Goal: Task Accomplishment & Management: Use online tool/utility

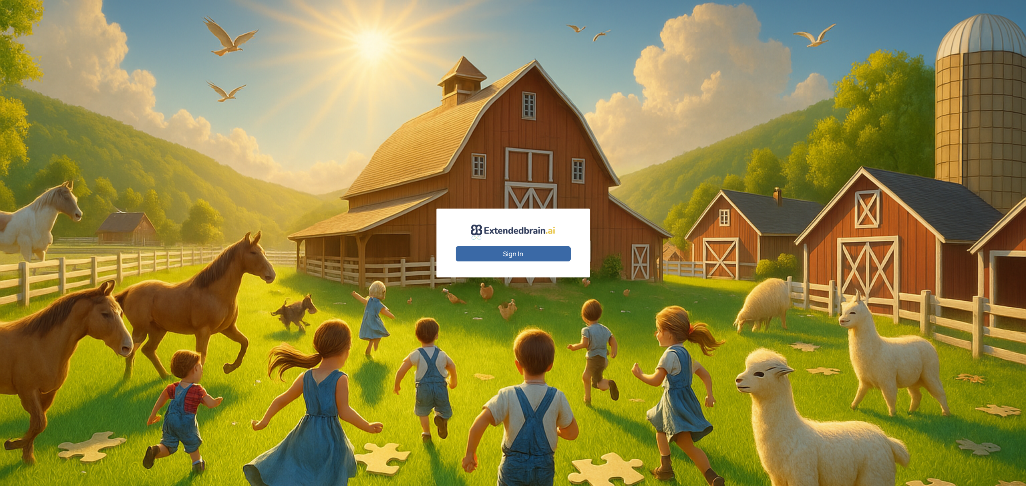
click at [517, 258] on button "Sign In" at bounding box center [513, 253] width 115 height 15
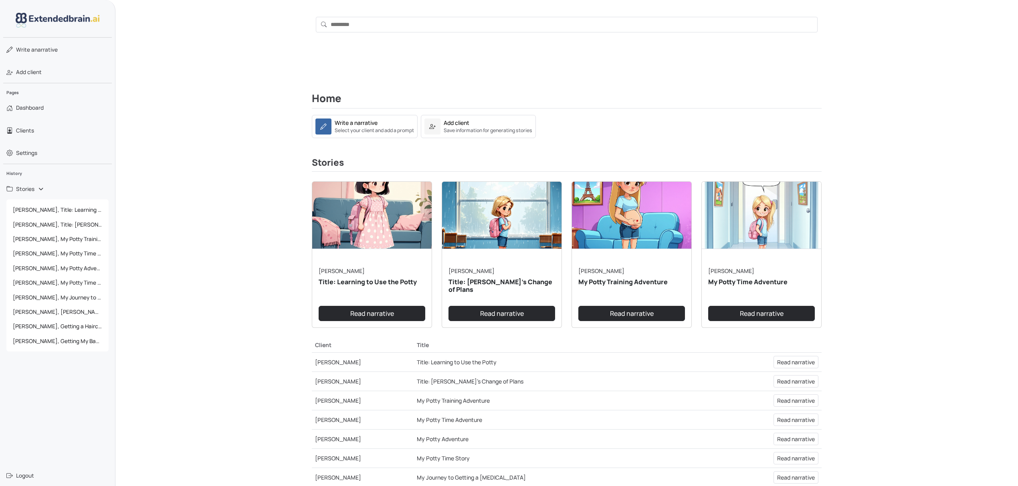
click at [331, 268] on link "Gina L." at bounding box center [342, 271] width 46 height 8
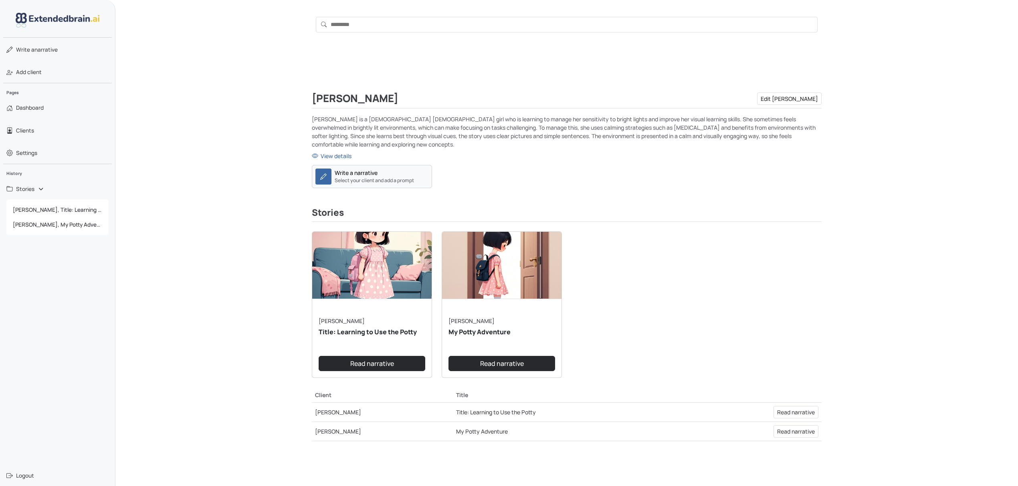
click at [380, 179] on small "Select your client and add a prompt" at bounding box center [374, 180] width 79 height 7
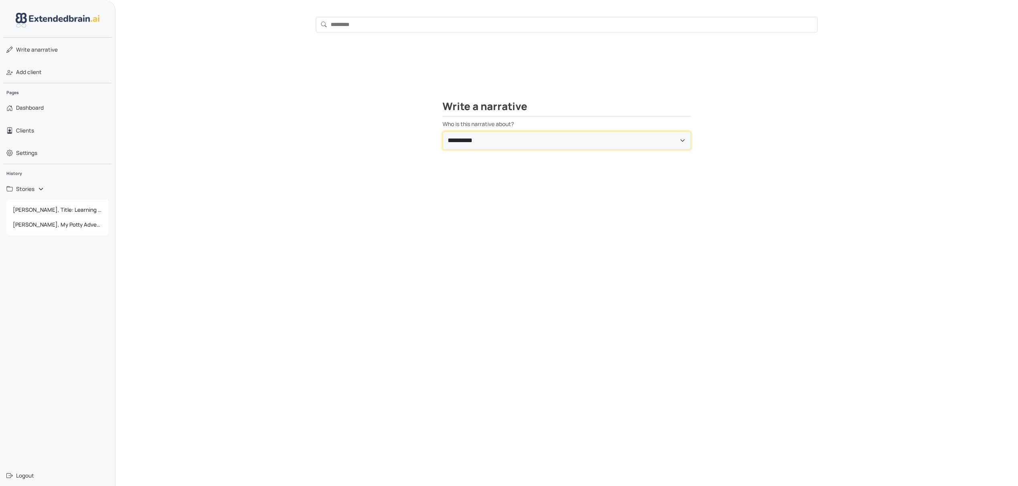
click at [468, 138] on select "**********" at bounding box center [566, 140] width 248 height 18
select select "**********"
click at [442, 131] on select "**********" at bounding box center [566, 140] width 248 height 18
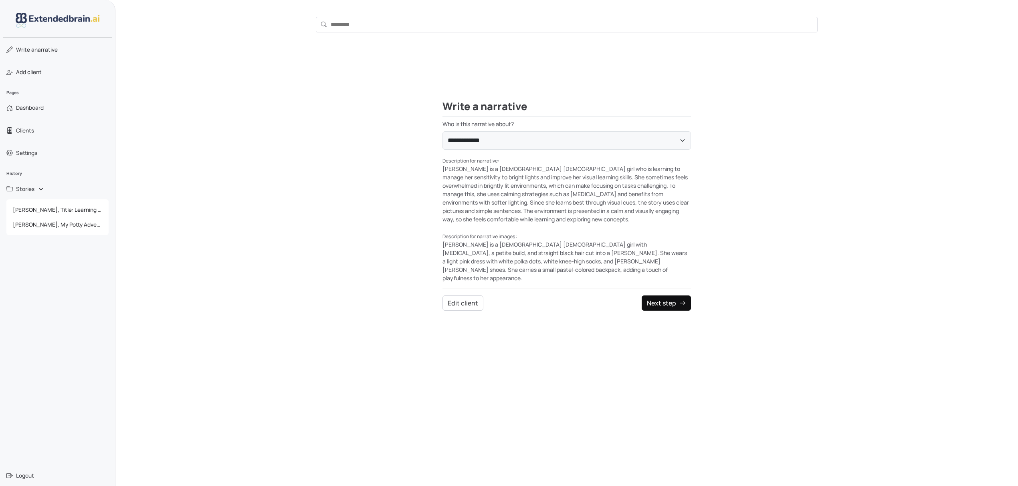
click at [678, 296] on button "Next step" at bounding box center [665, 303] width 49 height 15
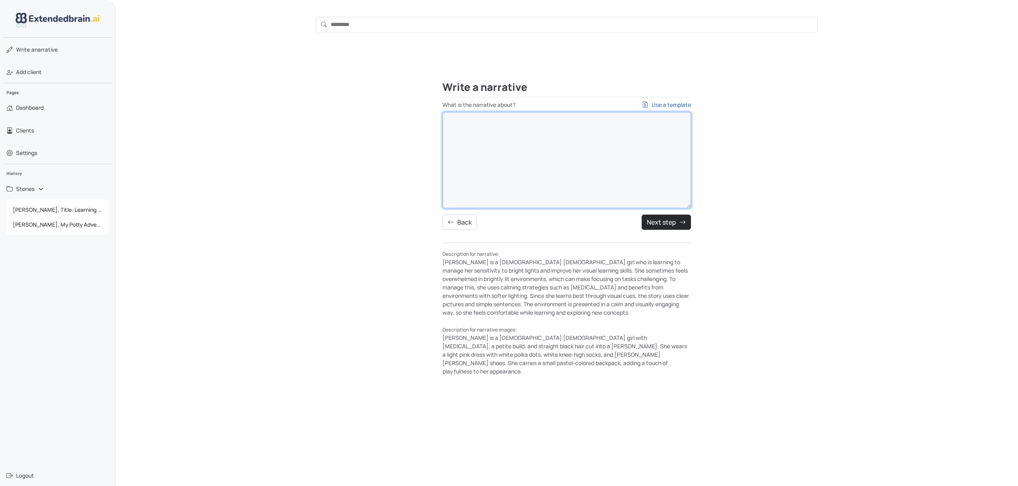
click at [497, 179] on textarea "What is the narrative about? Use a template" at bounding box center [566, 160] width 248 height 96
click at [39, 109] on span "Dashboard" at bounding box center [30, 108] width 28 height 8
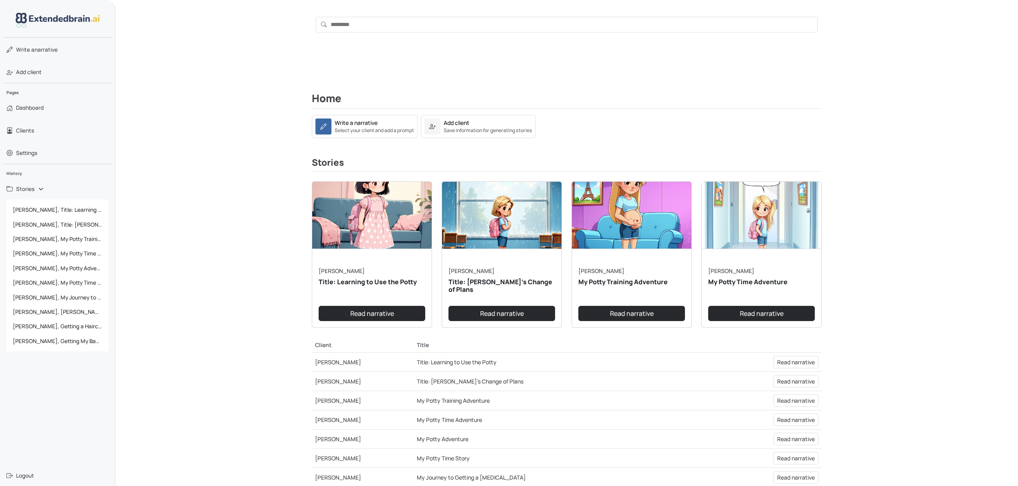
click at [326, 271] on link "Gina L." at bounding box center [342, 271] width 46 height 8
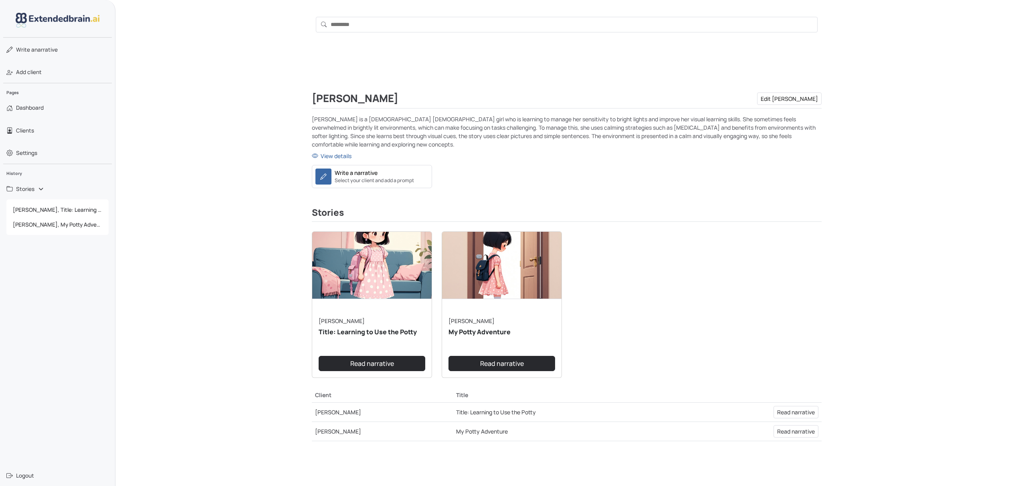
click at [143, 301] on div "Gina Lewis Edit Gina Gina is a 6-year-old Caucasian girl who is learning to man…" at bounding box center [566, 270] width 902 height 442
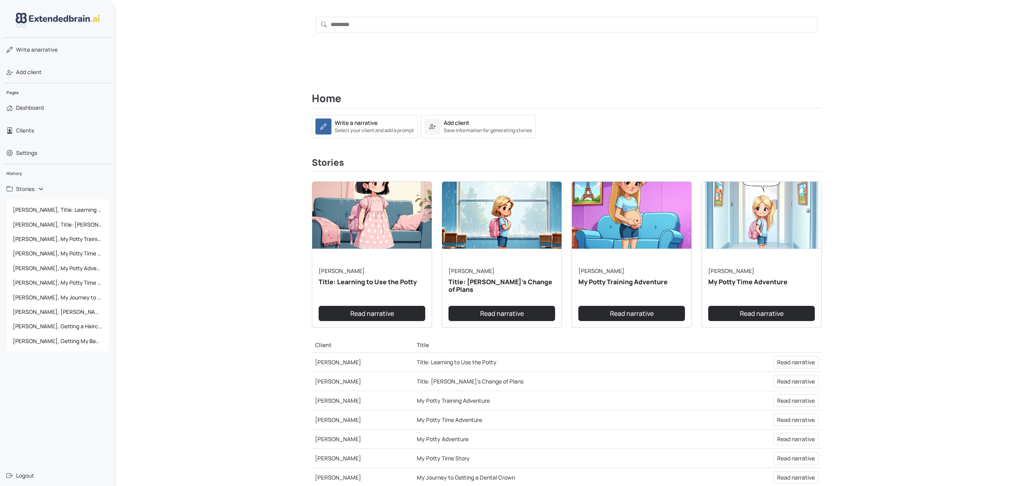
click at [331, 274] on link "Gina L." at bounding box center [342, 271] width 46 height 8
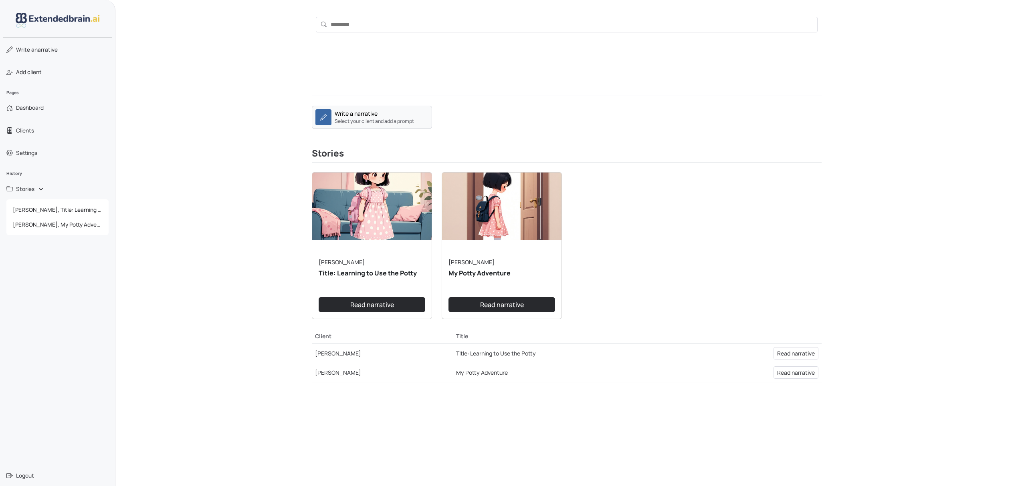
click at [393, 119] on small "Select your client and add a prompt" at bounding box center [374, 121] width 79 height 7
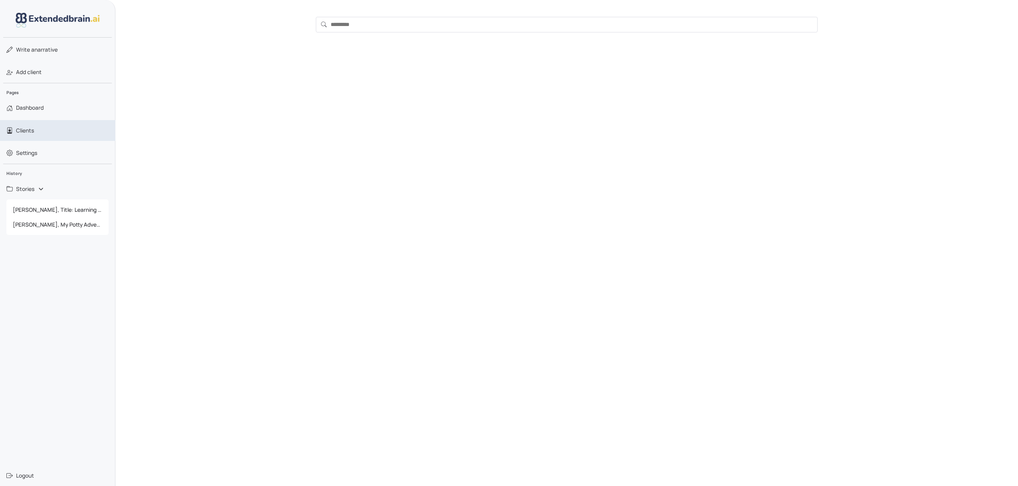
click at [36, 130] on link "Clients" at bounding box center [57, 130] width 115 height 21
click at [44, 130] on link "Clients" at bounding box center [57, 130] width 115 height 21
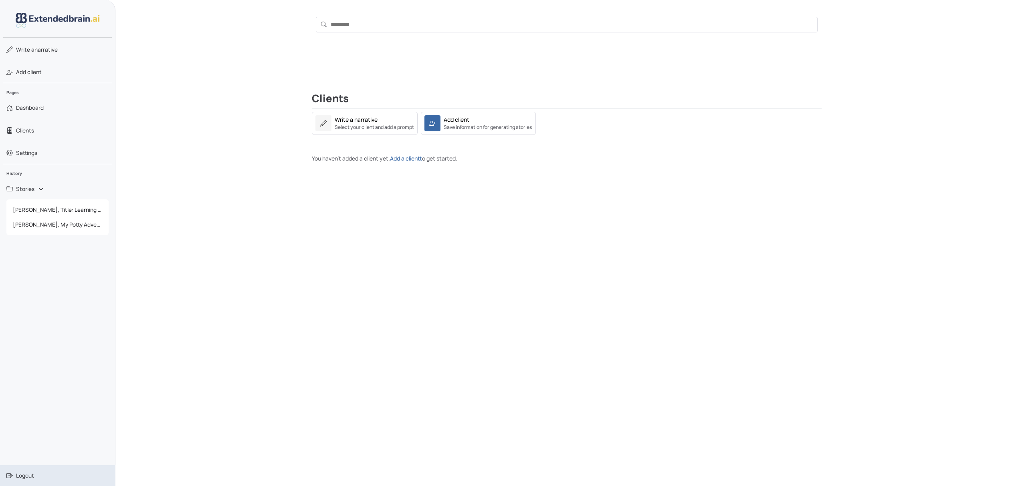
click at [30, 476] on span "Logout" at bounding box center [25, 476] width 18 height 8
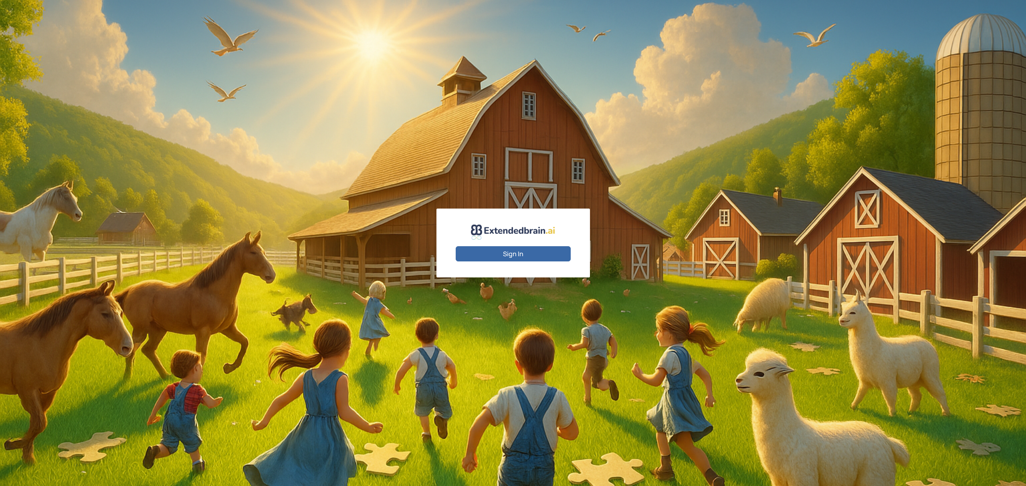
click at [505, 255] on button "Sign In" at bounding box center [513, 253] width 115 height 15
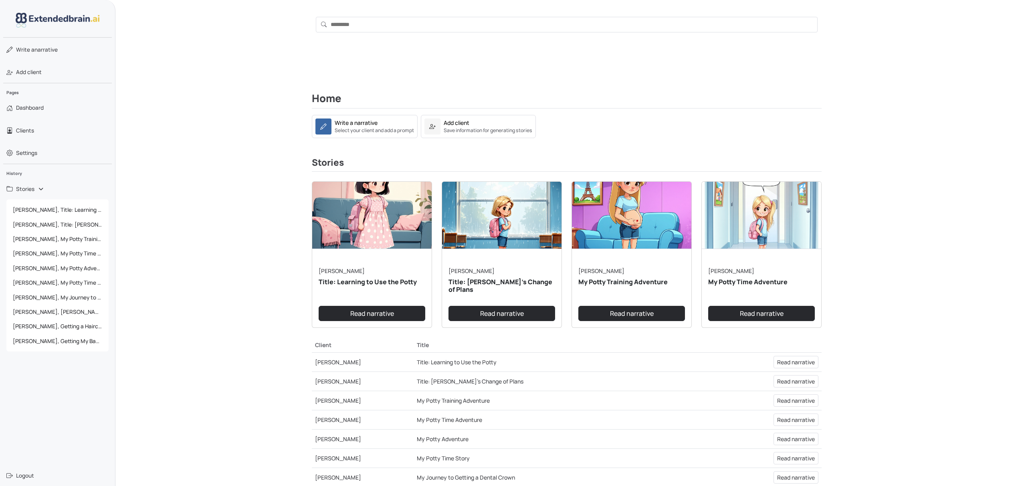
click at [330, 270] on link "Gina L." at bounding box center [342, 271] width 46 height 8
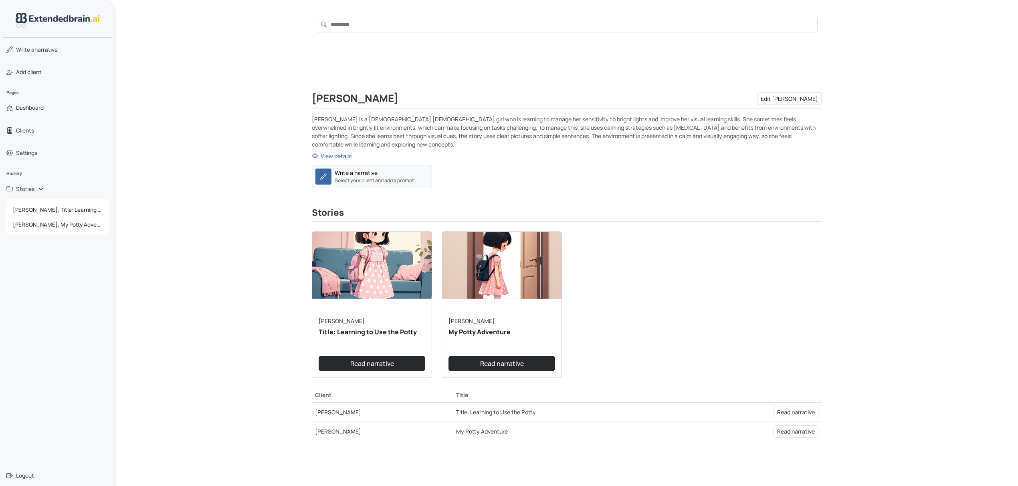
click at [373, 180] on small "Select your client and add a prompt" at bounding box center [374, 180] width 79 height 7
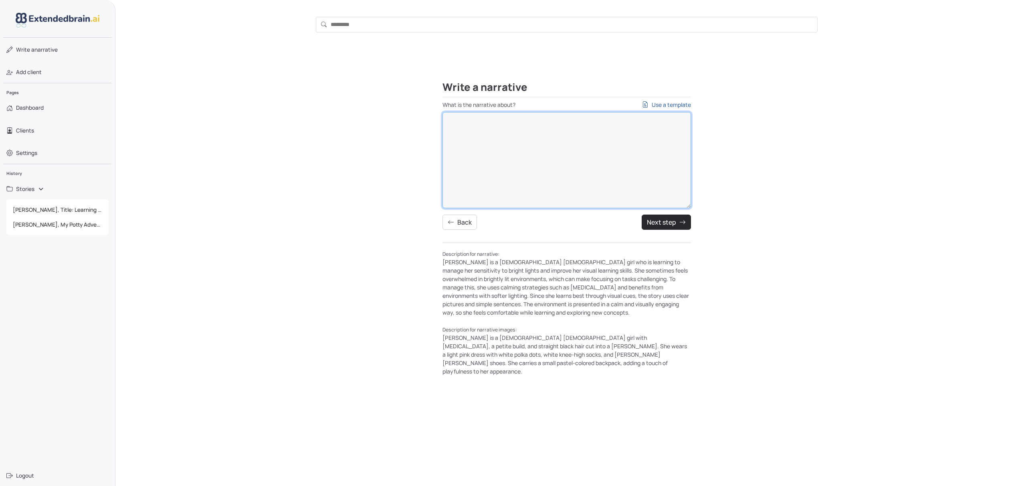
click at [571, 130] on textarea "What is the narrative about? Use a template" at bounding box center [566, 160] width 248 height 96
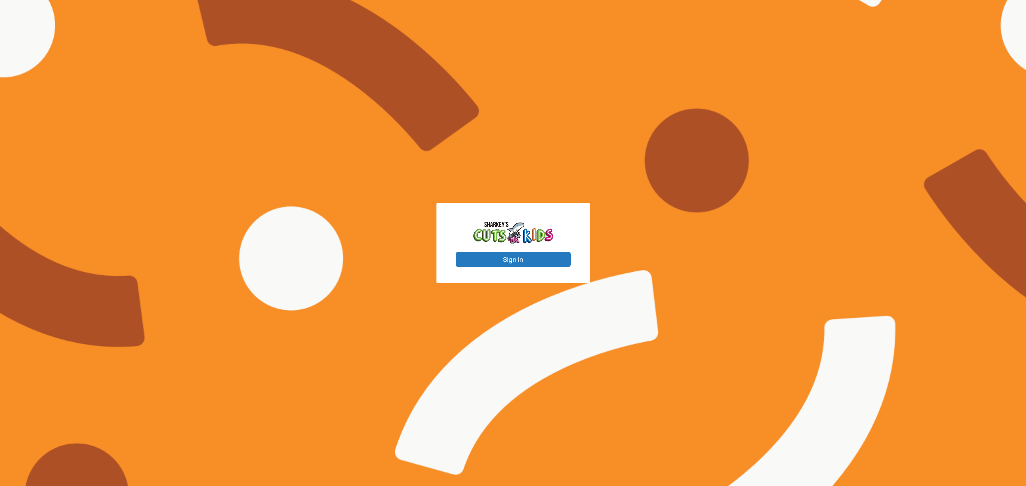
click at [514, 260] on button "Sign In" at bounding box center [513, 259] width 115 height 15
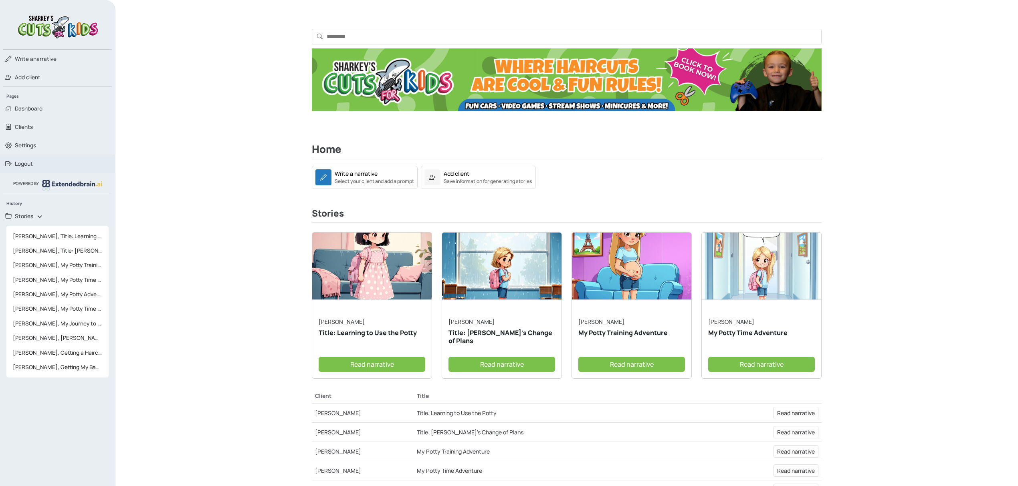
click at [31, 163] on span "Logout" at bounding box center [24, 164] width 18 height 8
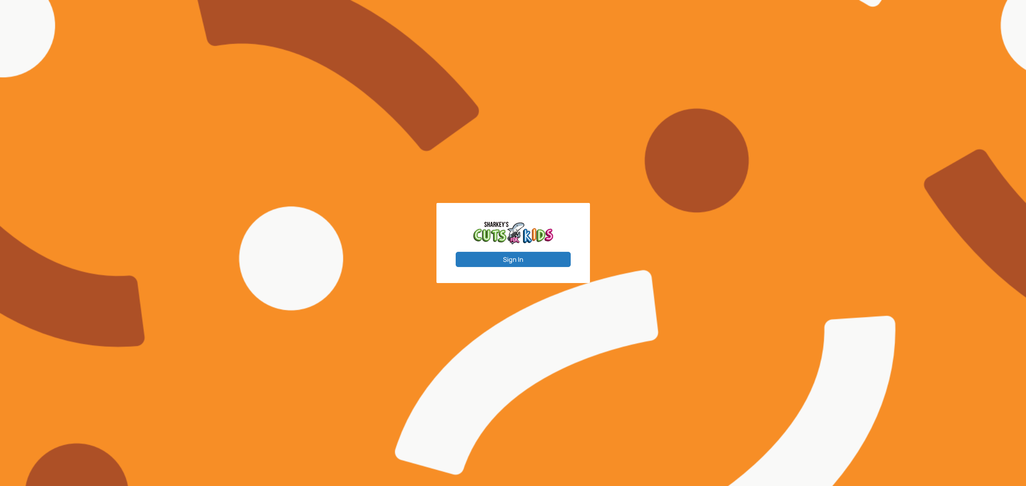
click at [526, 261] on button "Sign In" at bounding box center [513, 259] width 115 height 15
